Goal: Navigation & Orientation: Understand site structure

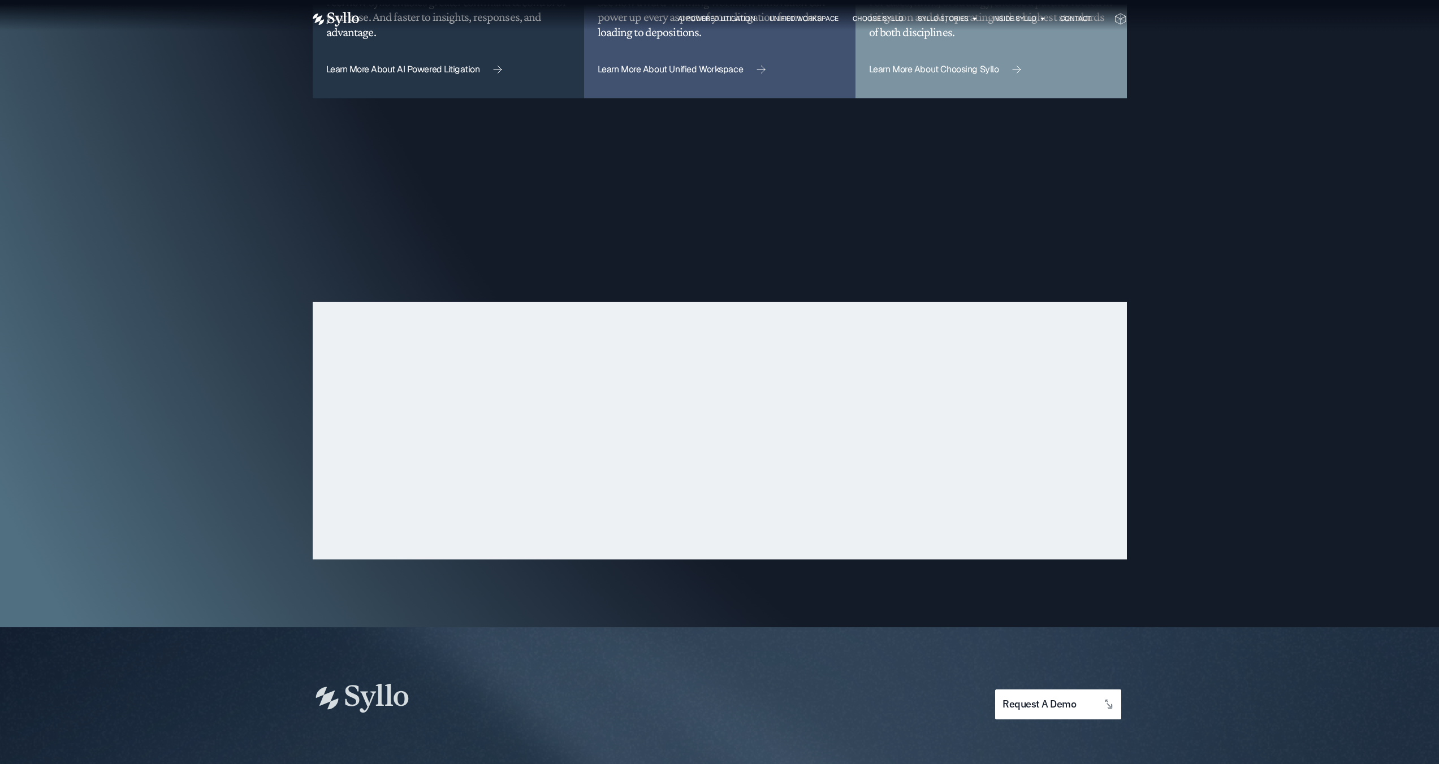
scroll to position [3427, 0]
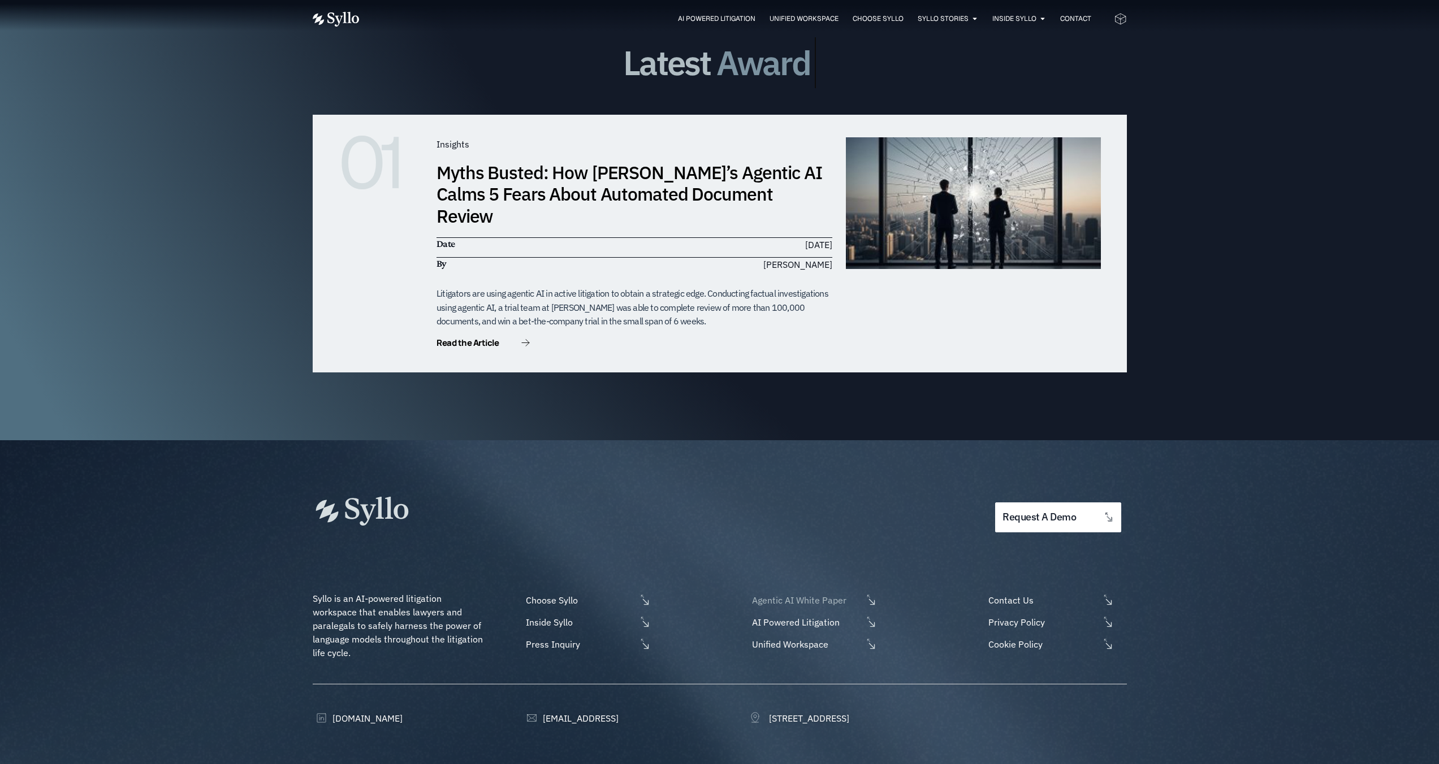
click at [774, 594] on span "Agentic AI White Paper" at bounding box center [805, 601] width 113 height 14
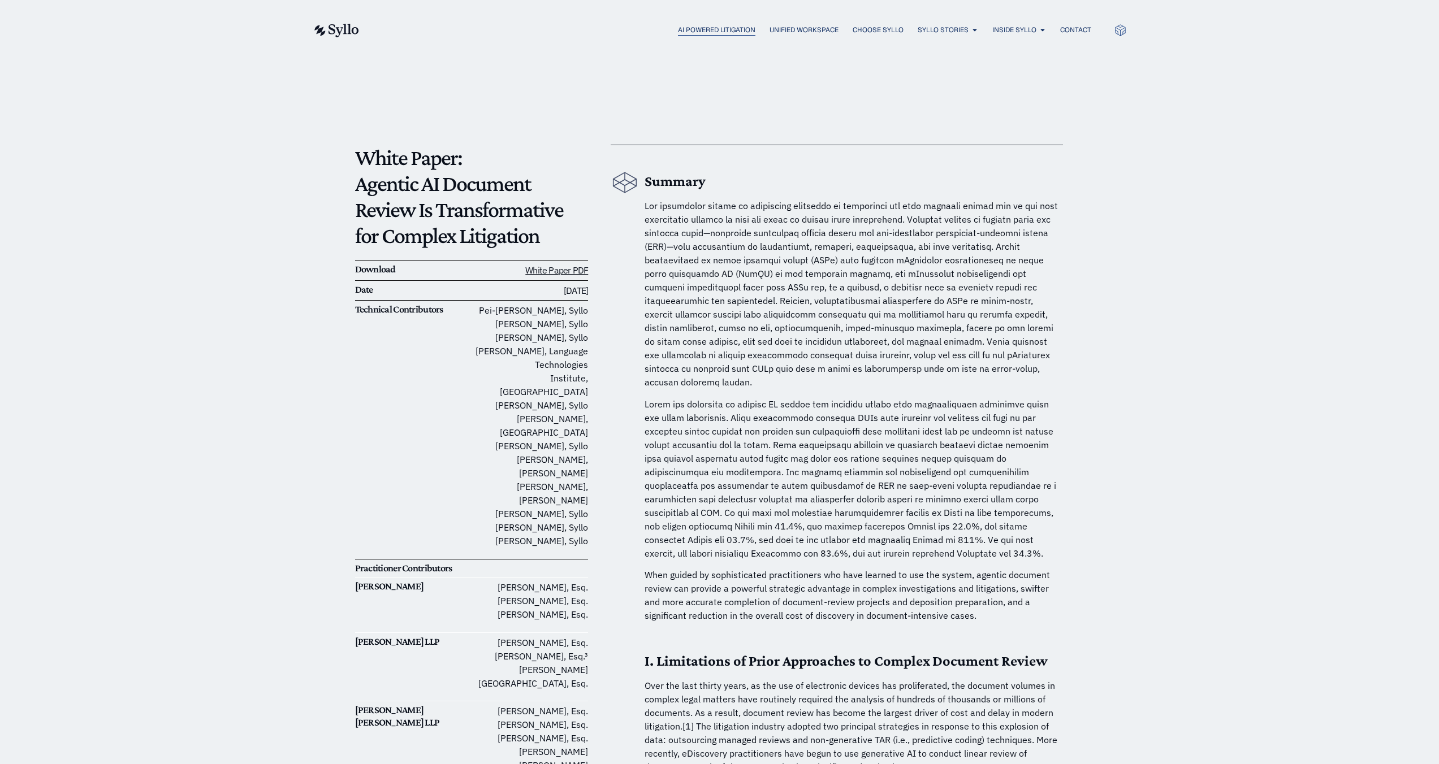
click at [702, 32] on span "AI Powered Litigation" at bounding box center [716, 30] width 77 height 10
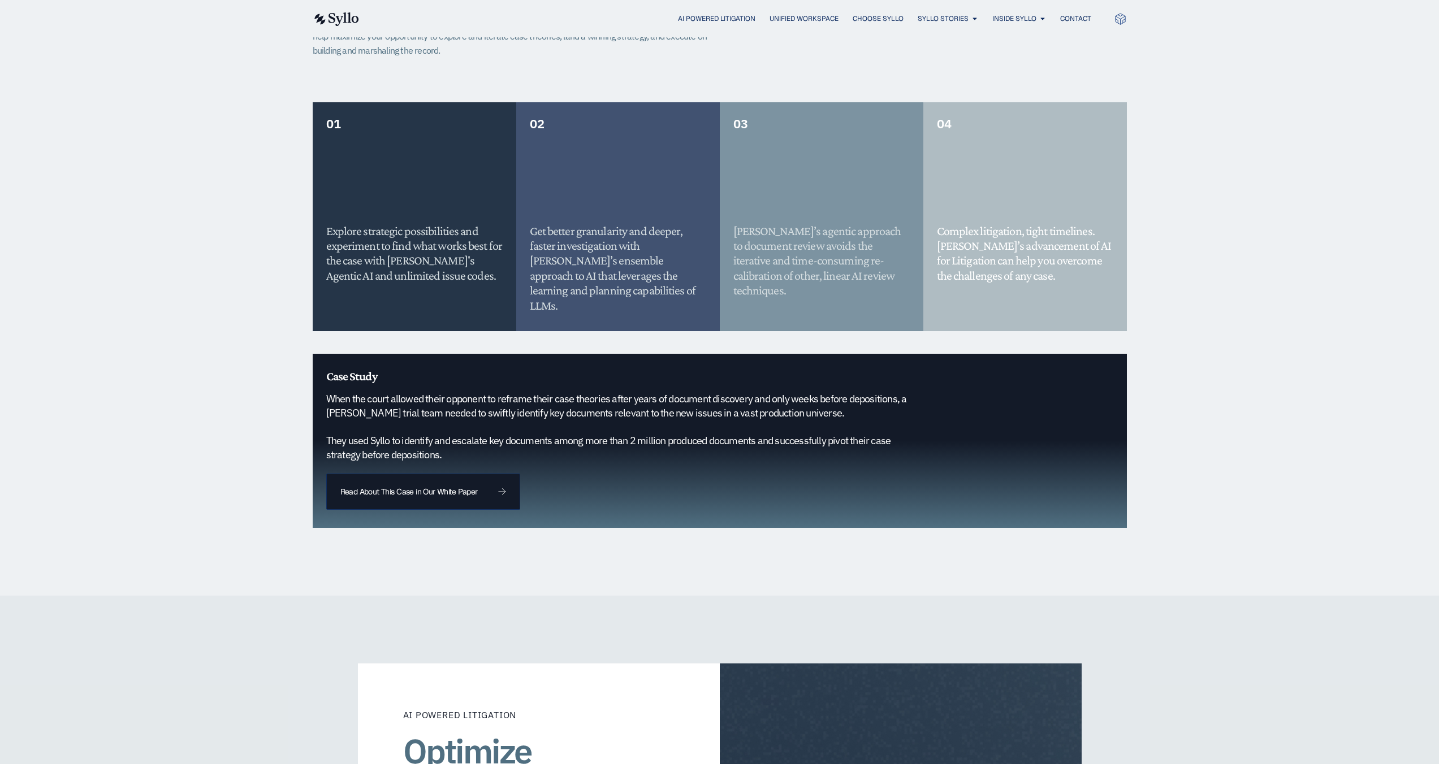
scroll to position [688, 0]
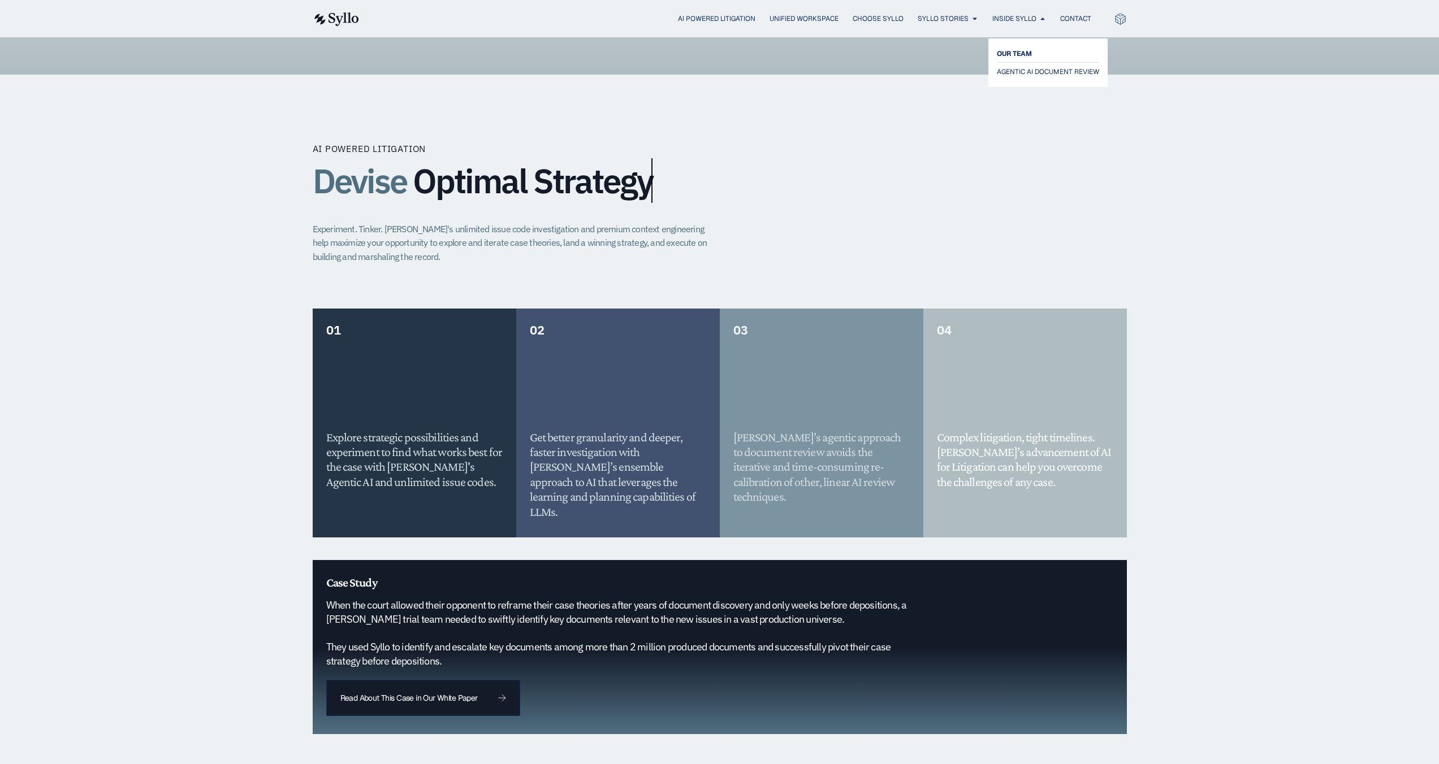
click at [1006, 50] on span "OUR TEAM" at bounding box center [1014, 54] width 35 height 14
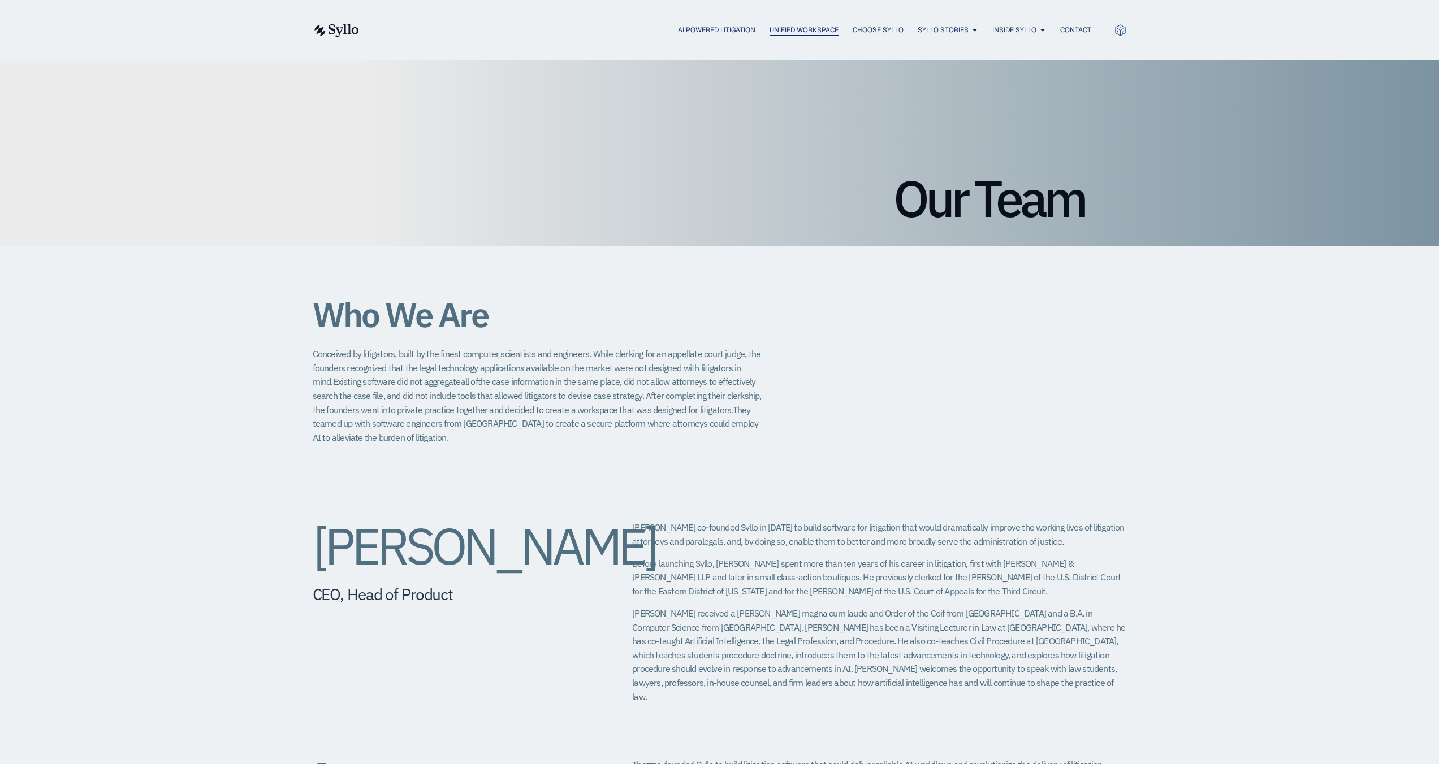
click at [823, 31] on span "Unified Workspace" at bounding box center [803, 30] width 69 height 10
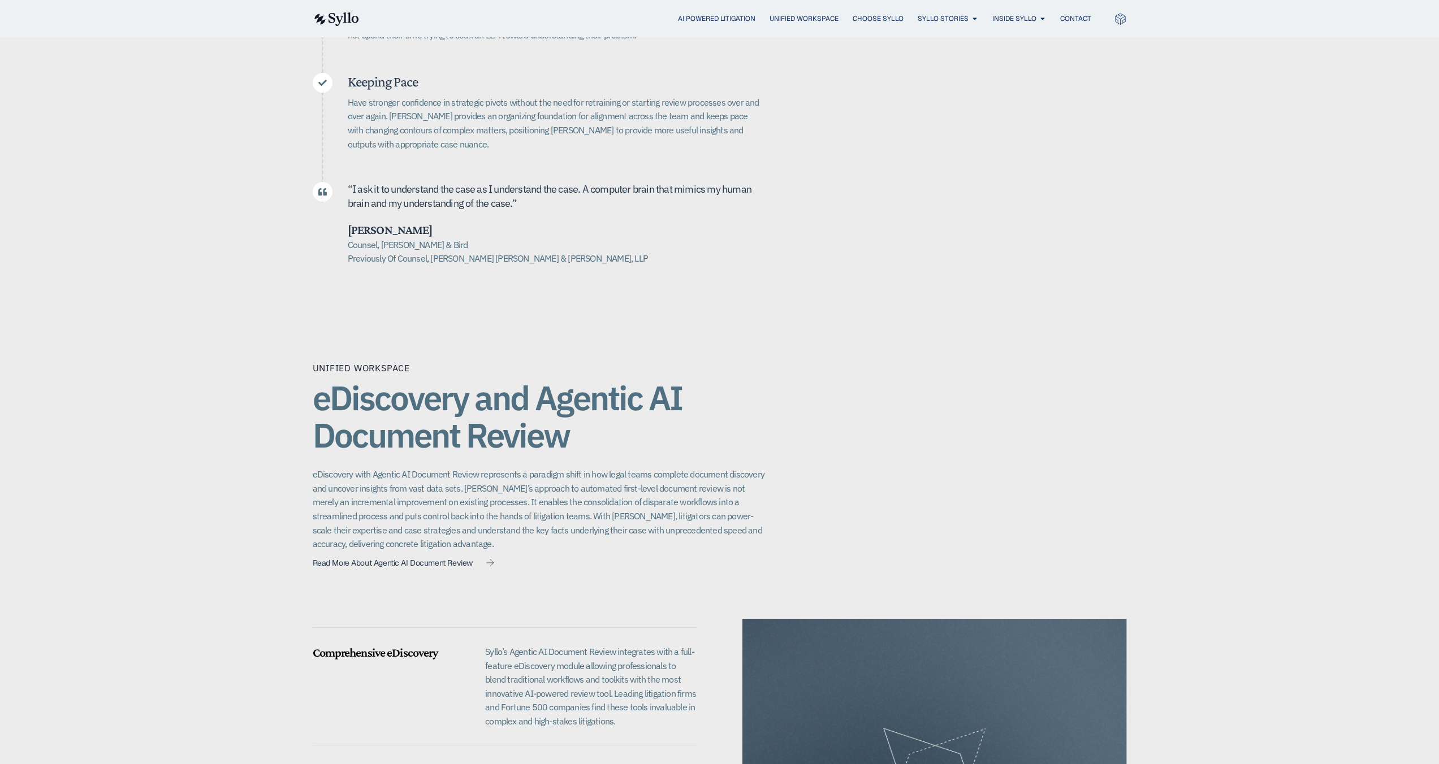
scroll to position [473, 0]
